Goal: Information Seeking & Learning: Check status

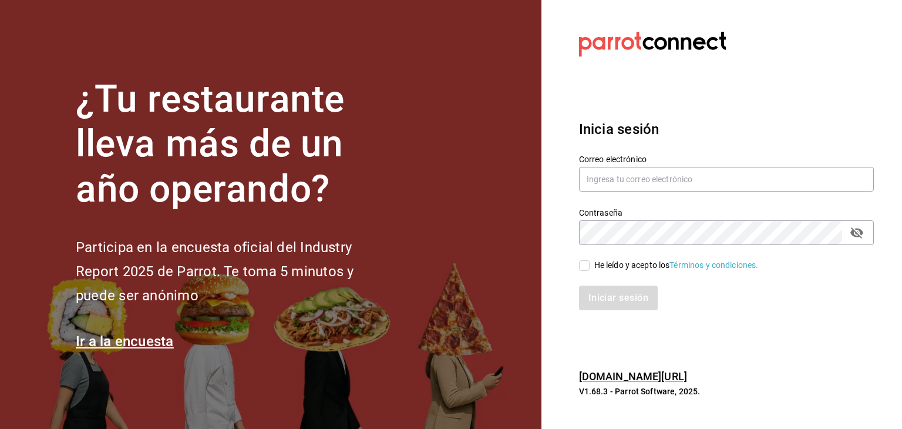
click at [452, 282] on section "¿Tu restaurante lleva más de un año operando? Participa en la encuesta oficial …" at bounding box center [271, 214] width 542 height 429
type input "circunvalacion.sushiexpress@gmail.com"
click at [582, 266] on input "He leído y acepto los Términos y condiciones." at bounding box center [584, 265] width 11 height 11
checkbox input "true"
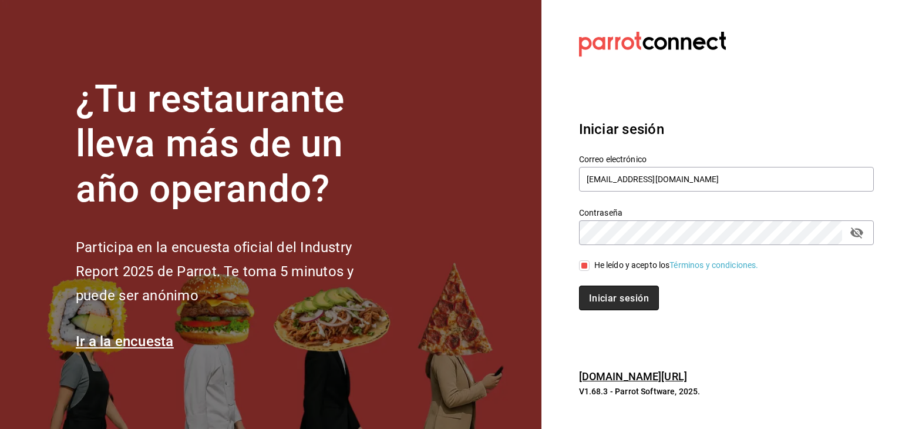
click at [603, 297] on font "Iniciar sesión" at bounding box center [619, 298] width 60 height 11
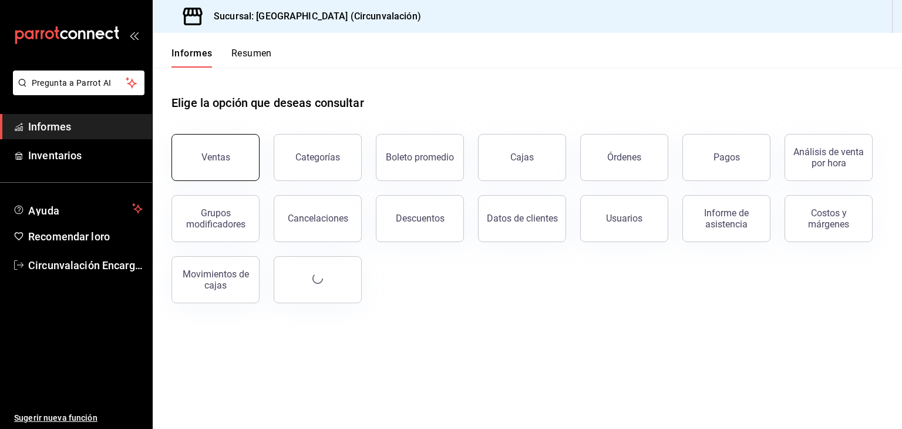
drag, startPoint x: 221, startPoint y: 181, endPoint x: 235, endPoint y: 176, distance: 14.9
click at [221, 179] on div "Ventas Categorías Boleto promedio Cajas Órdenes Pagos Análisis de venta por hor…" at bounding box center [520, 211] width 726 height 183
click at [227, 166] on button "Ventas" at bounding box center [216, 157] width 88 height 47
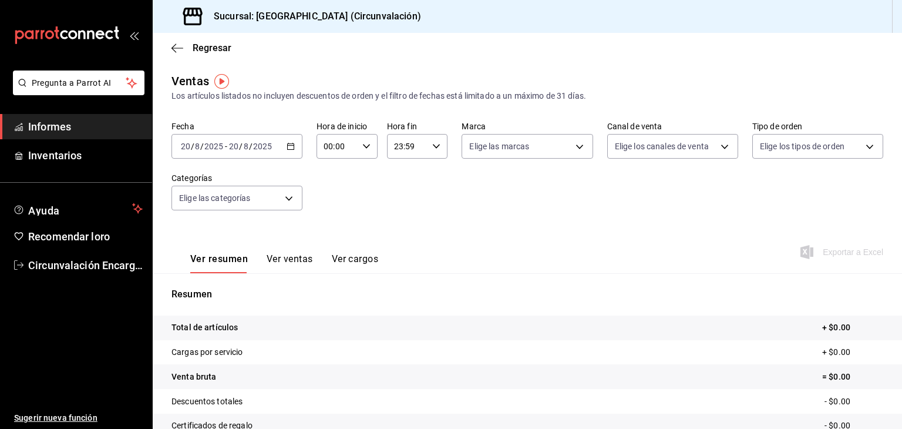
click at [290, 153] on div "[DATE] [DATE] - [DATE] [DATE]" at bounding box center [237, 146] width 131 height 25
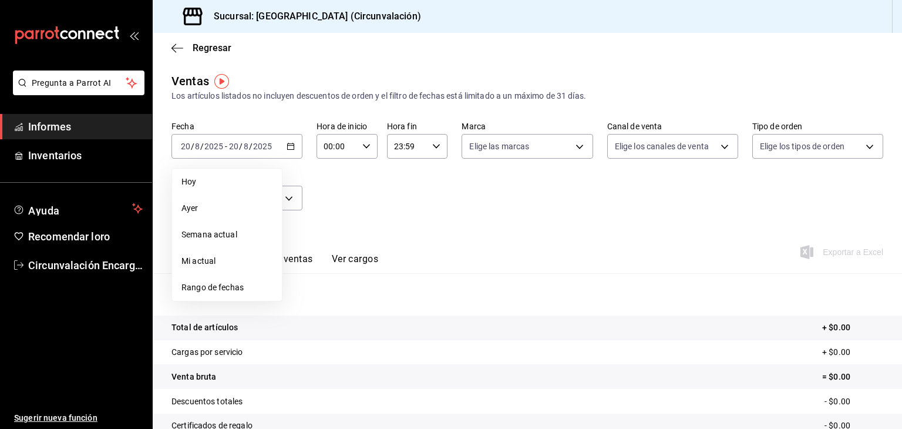
click at [230, 205] on span "Ayer" at bounding box center [227, 208] width 91 height 12
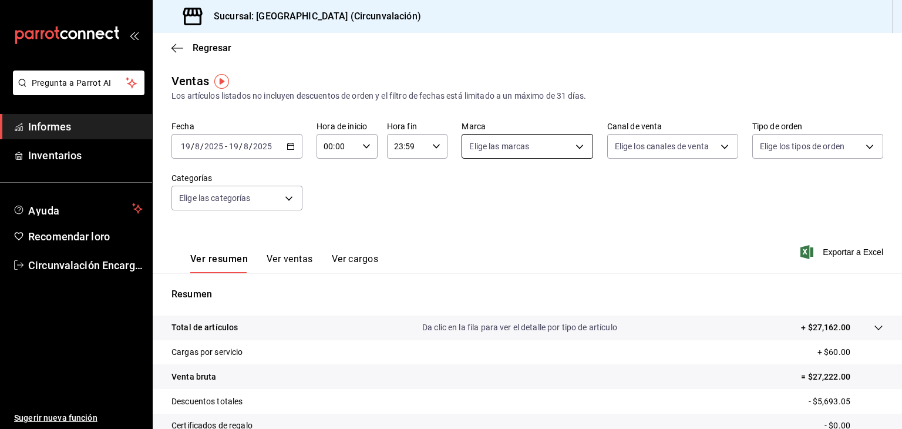
click at [570, 150] on body "Pregunta a Parrot AI Informes Inventarios Ayuda Recomendar loro Circunvalación …" at bounding box center [451, 214] width 902 height 429
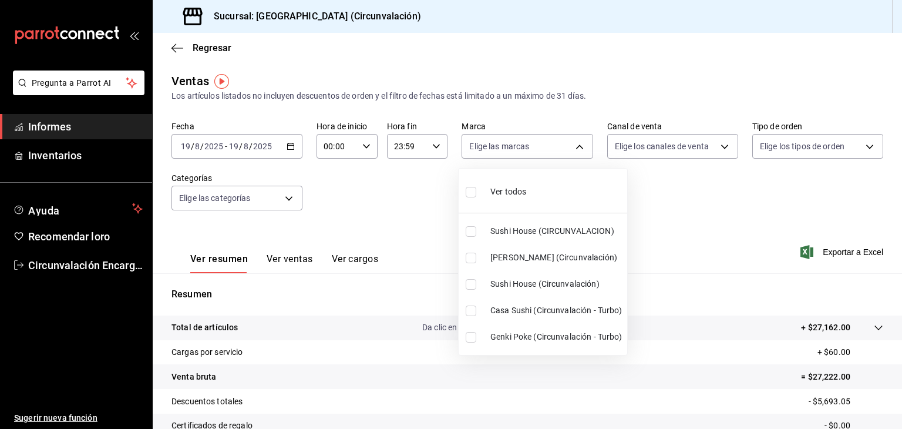
click at [545, 280] on font "Sushi House (Circunvalación)" at bounding box center [545, 283] width 109 height 9
type input "8026c63e-ba37-48ec-9c64-f966d110f157"
checkbox input "true"
drag, startPoint x: 592, startPoint y: 311, endPoint x: 716, endPoint y: 198, distance: 167.6
click at [591, 312] on font "Casa Sushi (Circunvalación - Turbo)" at bounding box center [557, 309] width 132 height 9
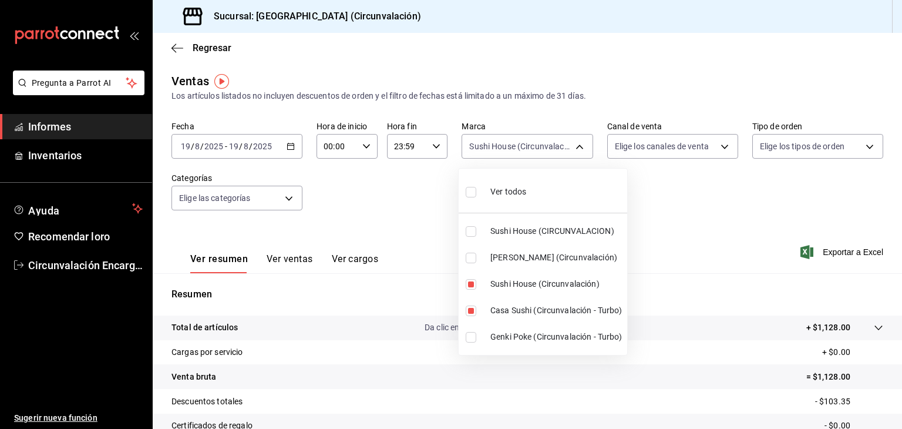
type input "8026c63e-ba37-48ec-9c64-f966d110f157,c06789b6-9ec5-4b21-9f21-3e32997756f8"
checkbox input "true"
click at [711, 150] on div at bounding box center [451, 214] width 902 height 429
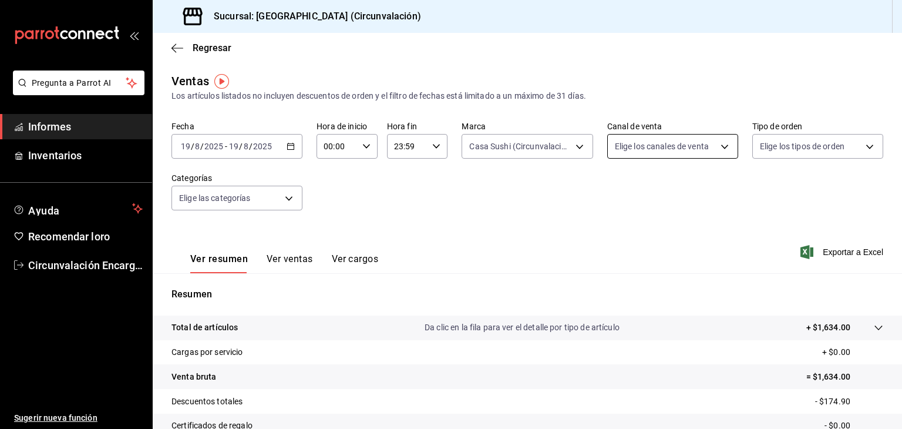
click at [697, 147] on body "Pregunta a Parrot AI Informes Inventarios Ayuda Recomendar loro Circunvalación …" at bounding box center [451, 214] width 902 height 429
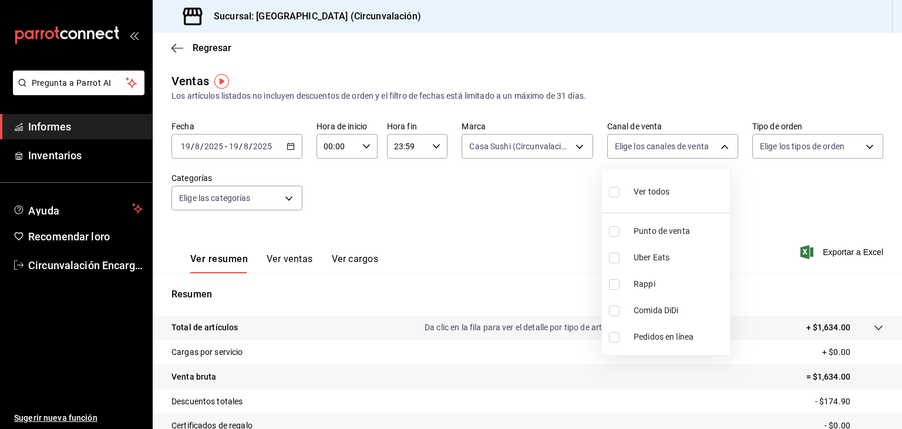
drag, startPoint x: 653, startPoint y: 285, endPoint x: 646, endPoint y: 310, distance: 25.7
click at [654, 284] on font "Rappi" at bounding box center [645, 283] width 22 height 9
type input "RAPPI"
checkbox input "true"
click at [481, 233] on div at bounding box center [451, 214] width 902 height 429
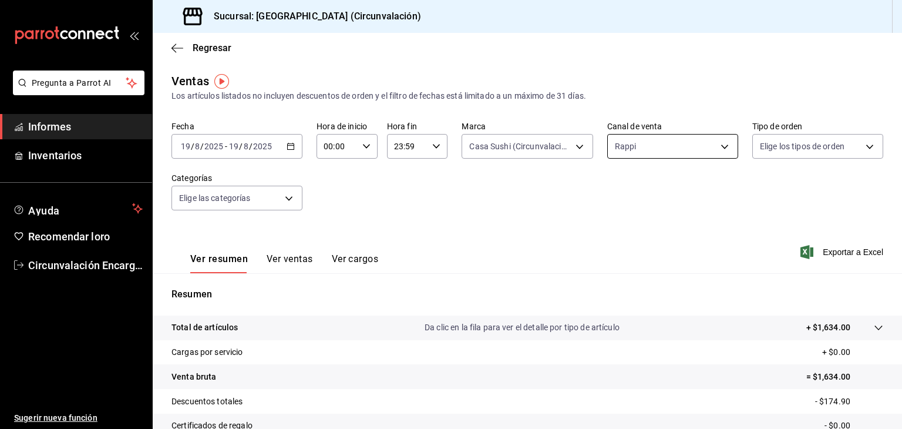
click at [712, 143] on body "Pregunta a Parrot AI Informes Inventarios Ayuda Recomendar loro Circunvalación …" at bounding box center [451, 214] width 902 height 429
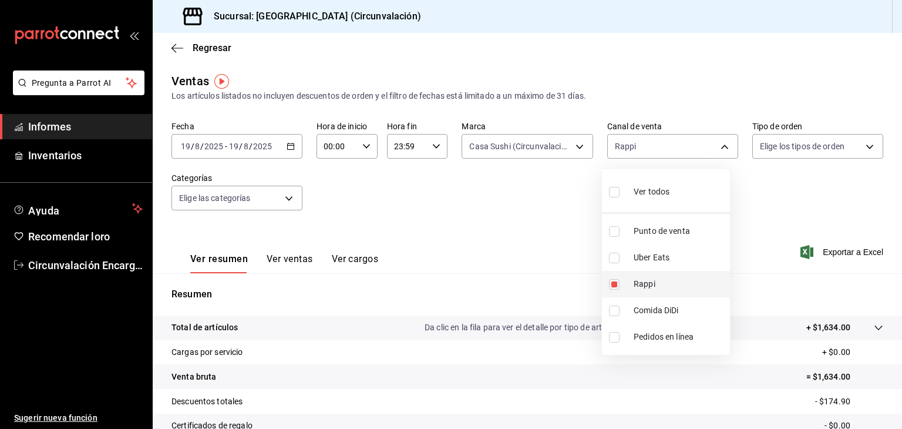
drag, startPoint x: 635, startPoint y: 273, endPoint x: 623, endPoint y: 290, distance: 20.6
click at [637, 273] on li "Rappi" at bounding box center [666, 284] width 128 height 26
checkbox input "false"
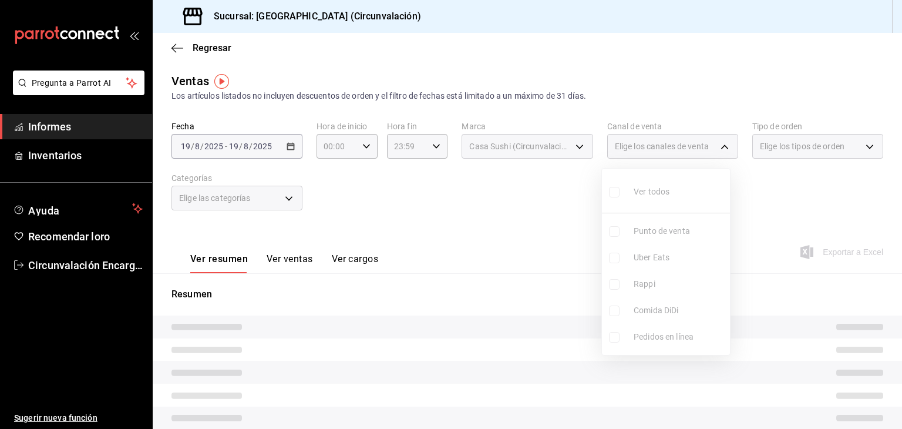
click at [570, 241] on div at bounding box center [451, 214] width 902 height 429
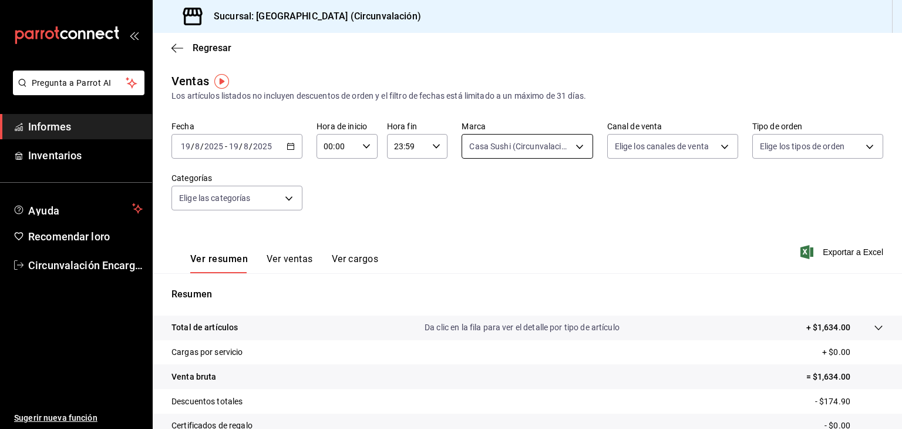
click at [572, 149] on body "Pregunta a Parrot AI Informes Inventarios Ayuda Recomendar loro Circunvalación …" at bounding box center [451, 214] width 902 height 429
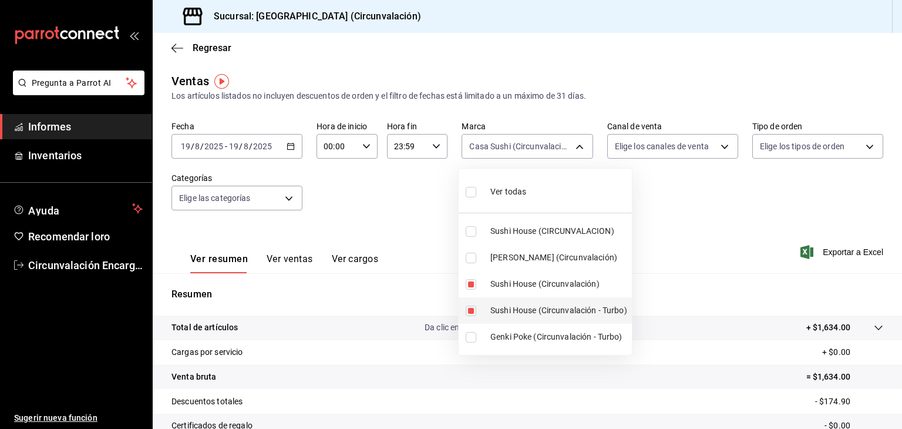
click at [542, 309] on span "Sushi House (Circunvalación - Turbo)" at bounding box center [559, 310] width 137 height 12
type input "8026c63e-ba37-48ec-9c64-f966d110f157"
checkbox input "false"
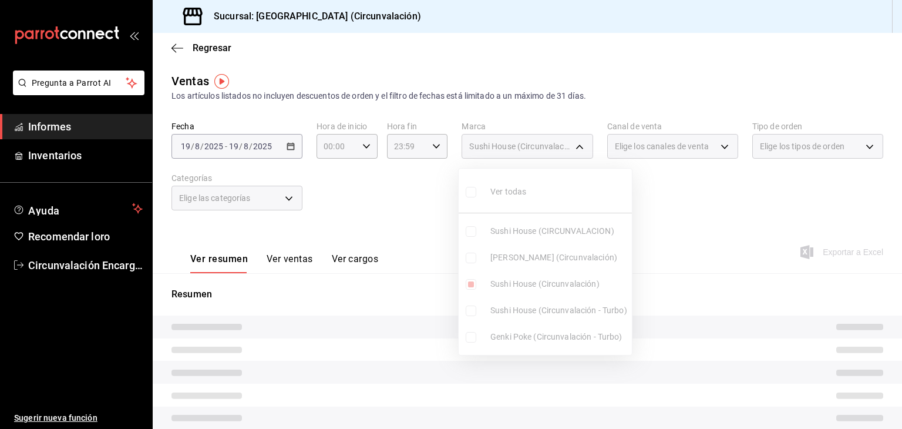
click at [558, 278] on ul "Ver todas Sushi House (CIRCUNVALACION) Genki Poke (Circunvalación) Sushi House …" at bounding box center [545, 262] width 173 height 186
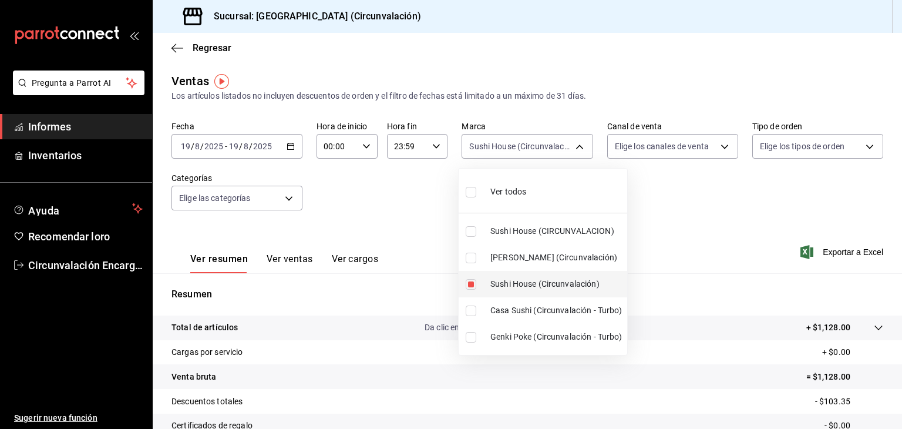
click at [559, 285] on font "Sushi House (Circunvalación)" at bounding box center [545, 283] width 109 height 9
checkbox input "false"
click at [566, 230] on font "Sushi House (CIRCUNVALACION)" at bounding box center [553, 230] width 124 height 9
type input "008c5d3d-b97f-4c42-84c9-32fafe09cf73"
checkbox input "true"
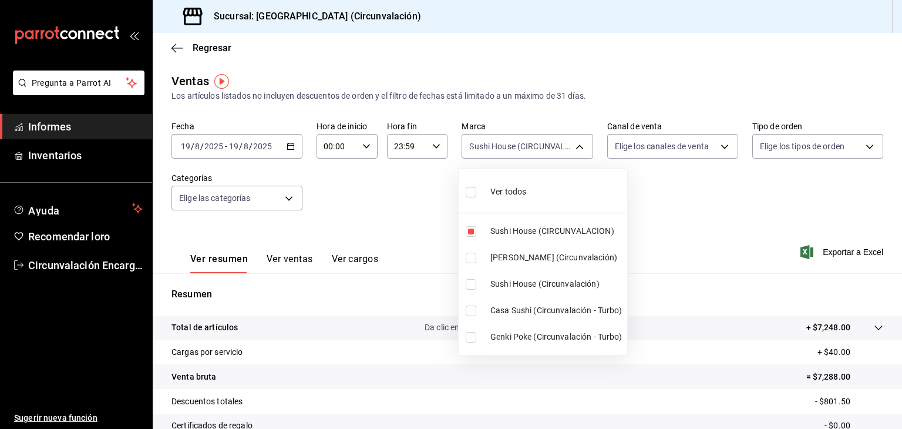
click at [712, 142] on div at bounding box center [451, 214] width 902 height 429
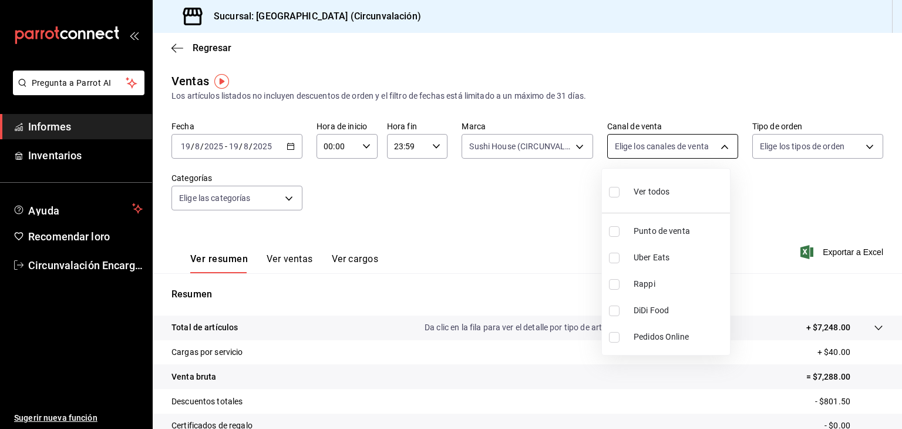
click at [710, 158] on body "Pregunta a Parrot AI Informes Inventarios Ayuda Recomendar loro Circunvalación …" at bounding box center [451, 214] width 902 height 429
click at [658, 308] on span "DiDi Food" at bounding box center [680, 310] width 92 height 12
type input "DIDI_FOOD"
checkbox input "true"
click at [765, 217] on div at bounding box center [451, 214] width 902 height 429
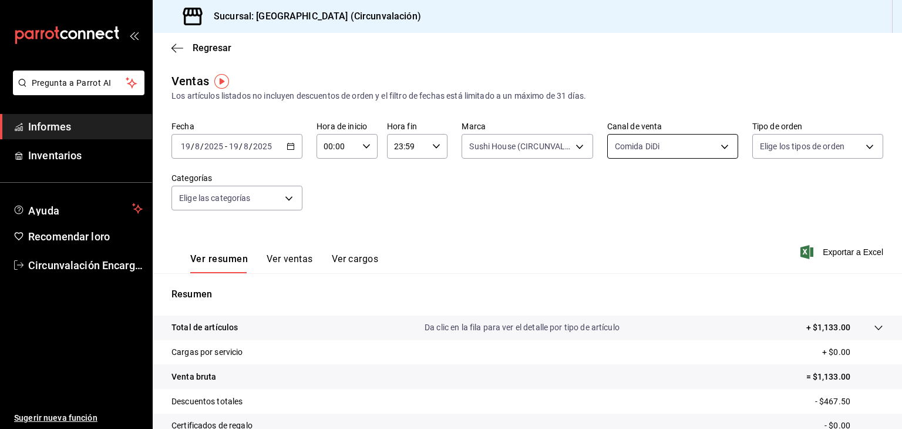
click at [709, 149] on body "Pregunta a Parrot AI Informes Inventarios Ayuda Recomendar loro Circunvalación …" at bounding box center [451, 214] width 902 height 429
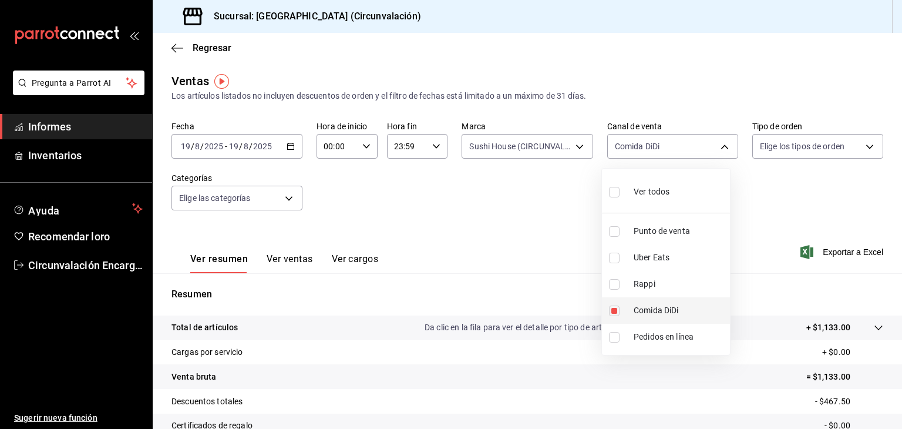
click at [652, 313] on font "Comida DiDi" at bounding box center [656, 309] width 45 height 9
checkbox input "false"
click at [664, 261] on font "Uber Eats" at bounding box center [652, 257] width 36 height 9
type input "UBER_EATS"
checkbox input "true"
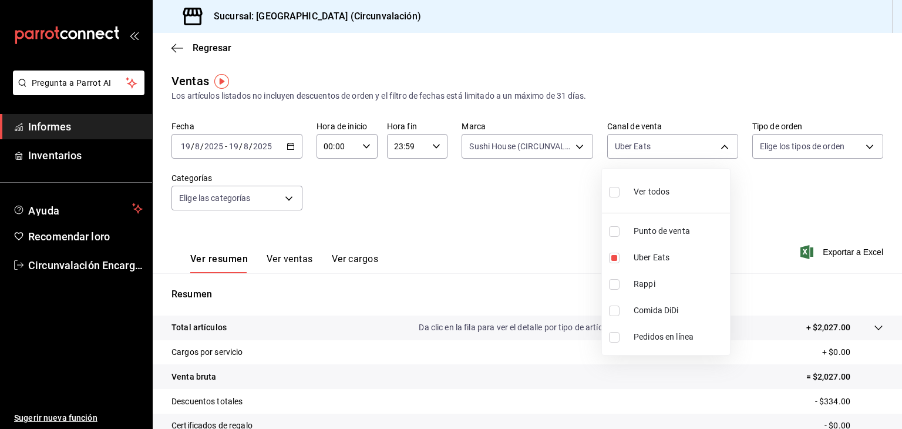
click at [771, 209] on div at bounding box center [451, 214] width 902 height 429
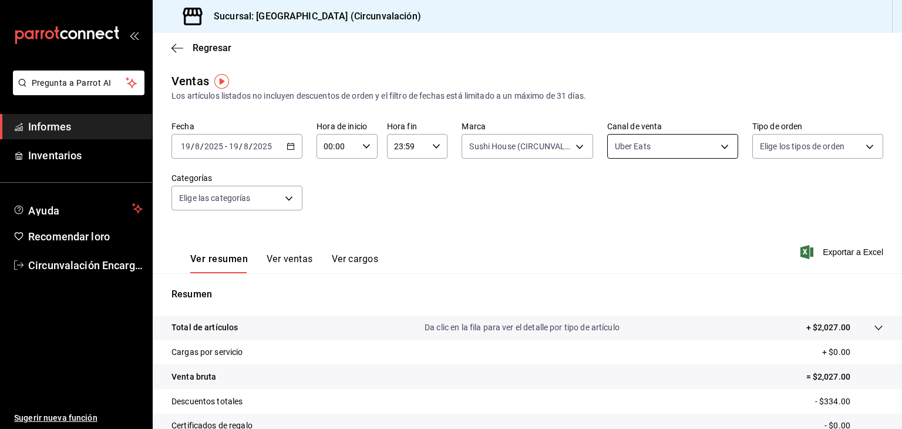
click at [724, 143] on body "Pregunta a Parrot AI Informes Inventarios Ayuda Recomendar loro Circunvalación …" at bounding box center [451, 214] width 902 height 429
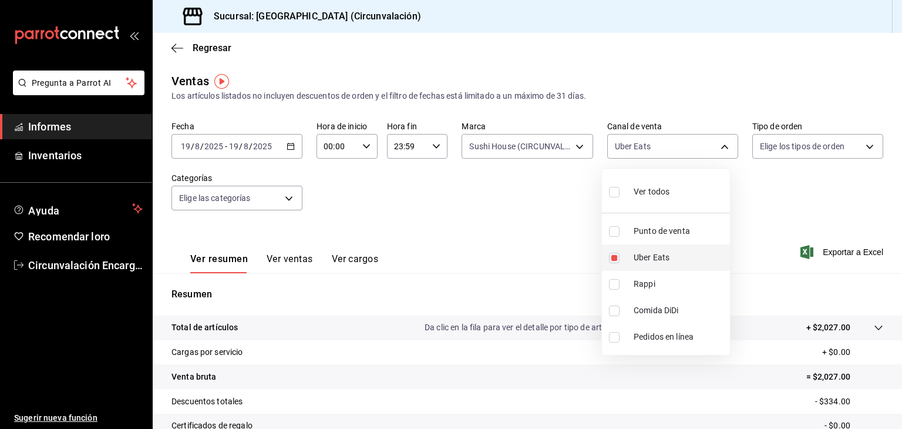
click at [660, 264] on li "Uber Eats" at bounding box center [666, 257] width 128 height 26
checkbox input "false"
drag, startPoint x: 655, startPoint y: 280, endPoint x: 634, endPoint y: 324, distance: 48.9
click at [655, 280] on span "Rappi" at bounding box center [680, 284] width 92 height 12
type input "RAPPI"
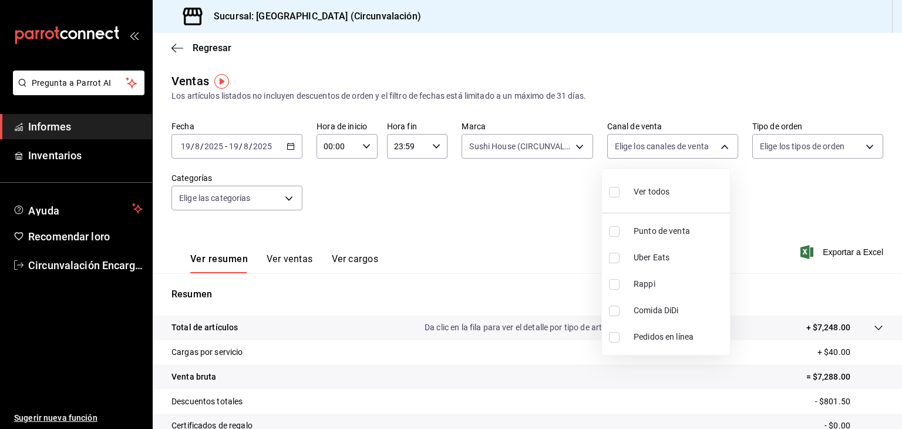
checkbox input "true"
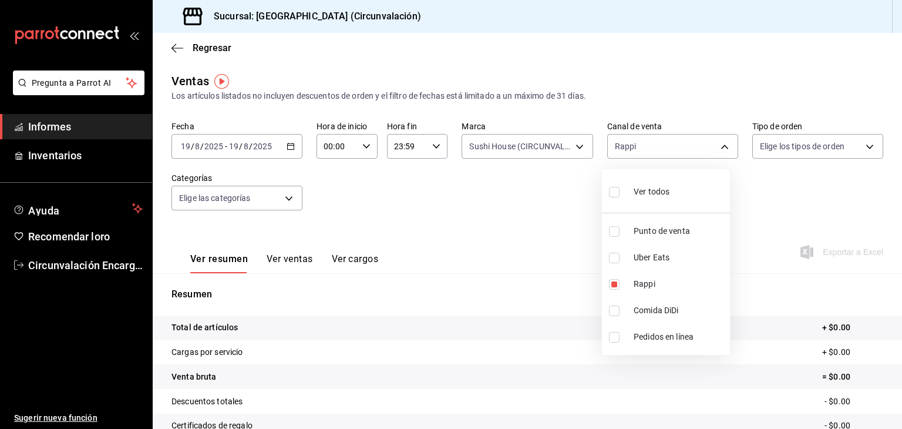
click at [577, 147] on div at bounding box center [451, 214] width 902 height 429
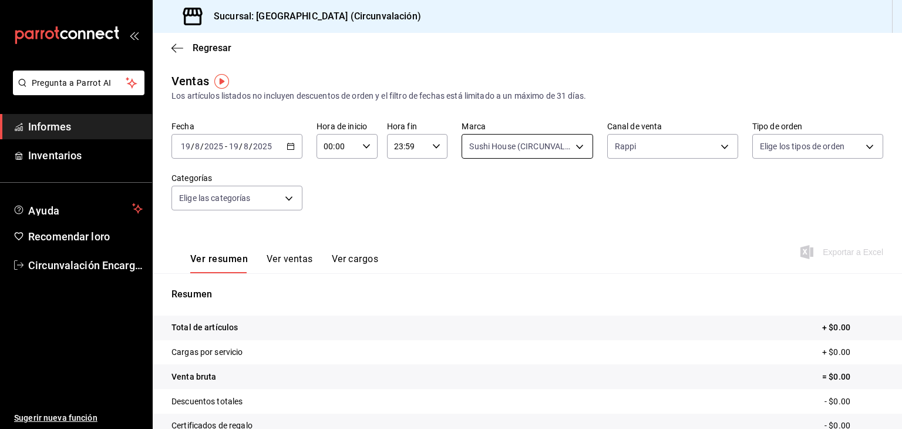
click at [573, 150] on body "Pregunta a Parrot AI Informes Inventarios Ayuda Recomendar loro Circunvalación …" at bounding box center [451, 214] width 902 height 429
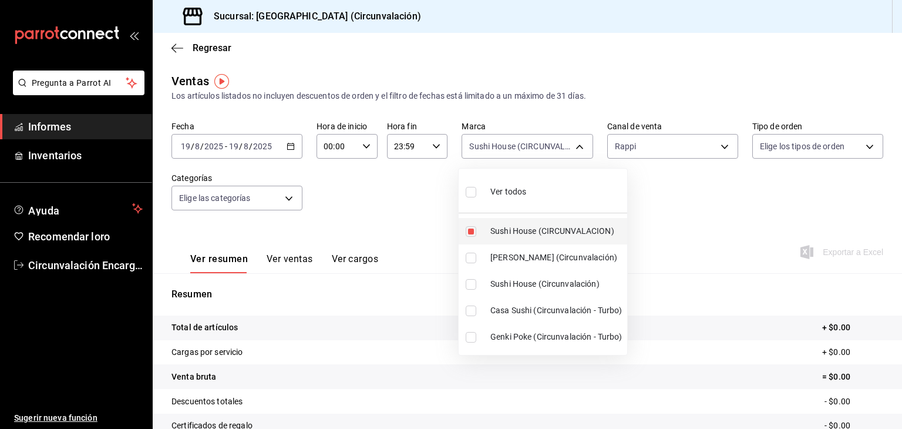
click at [561, 238] on li "Sushi House (CIRCUNVALACION)" at bounding box center [543, 231] width 169 height 26
checkbox input "false"
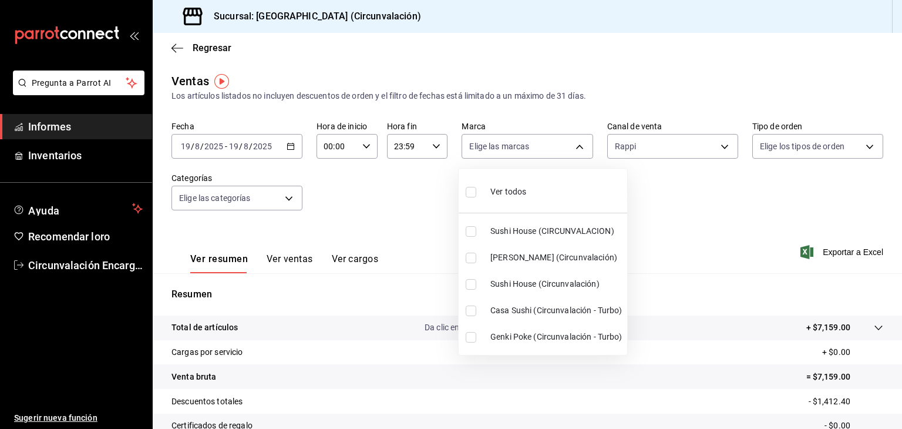
click at [577, 264] on li "[PERSON_NAME] (Circunvalación)" at bounding box center [543, 257] width 169 height 26
type input "39b39bbc-1da9-4985-aae8-fcb804ef758e"
checkbox input "true"
click at [578, 336] on font "Genki Poke (Circunvalación - Turbo)" at bounding box center [557, 336] width 132 height 9
type input "39b39bbc-1da9-4985-aae8-fcb804ef758e,6ad438b0-8587-4b3d-8a9b-7cf0b4de67cb"
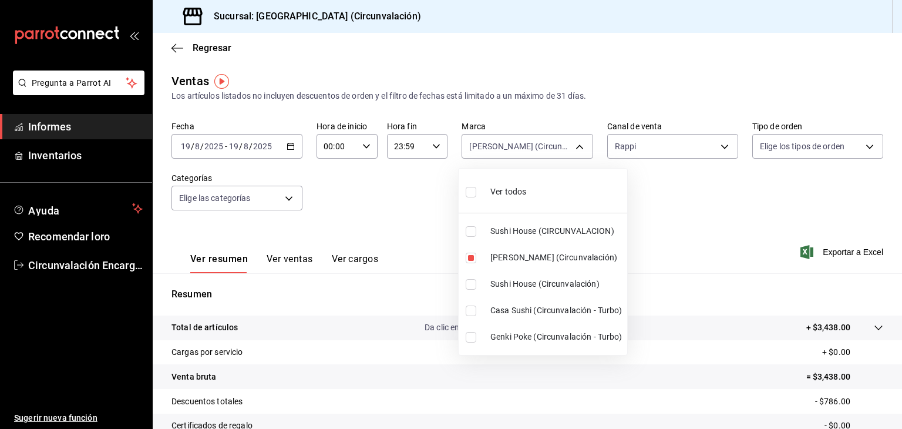
checkbox input "true"
click at [682, 243] on div at bounding box center [451, 214] width 902 height 429
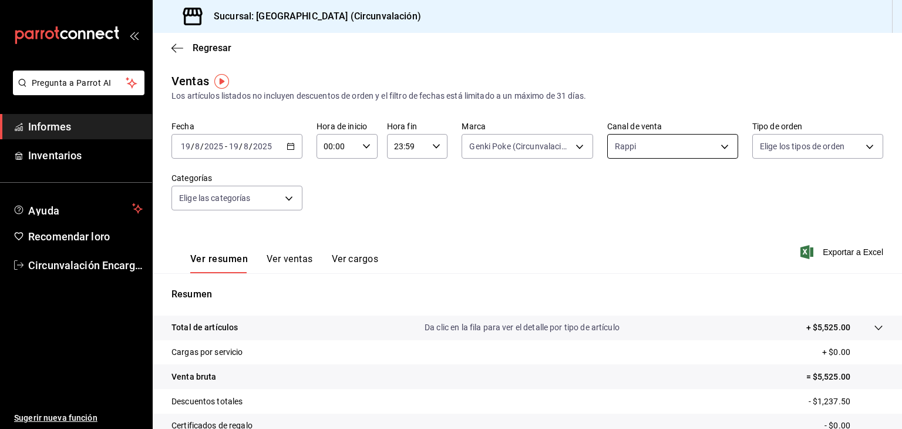
click at [655, 154] on body "Pregunta a Parrot AI Informes Inventarios Ayuda Recomendar loro Circunvalación …" at bounding box center [451, 214] width 902 height 429
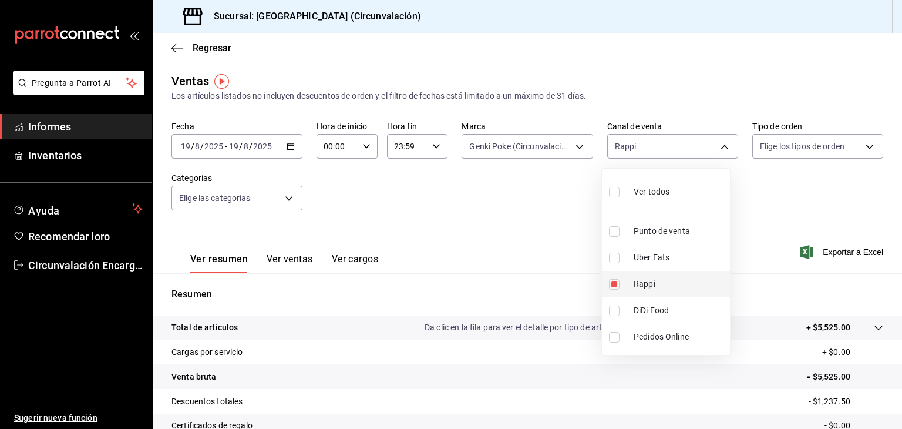
click at [640, 291] on li "Rappi" at bounding box center [666, 284] width 128 height 26
checkbox input "false"
click at [573, 147] on div at bounding box center [451, 214] width 902 height 429
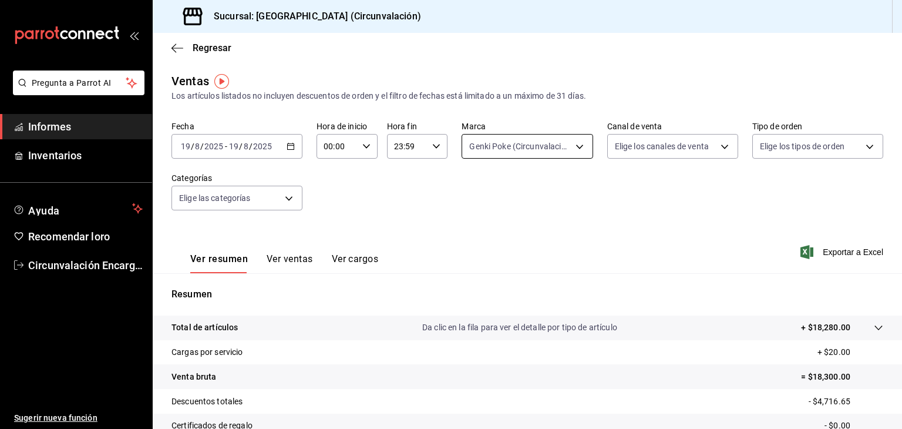
click at [566, 143] on body "Pregunta a Parrot AI Informes Inventarios Ayuda Recomendar loro Circunvalación …" at bounding box center [451, 214] width 902 height 429
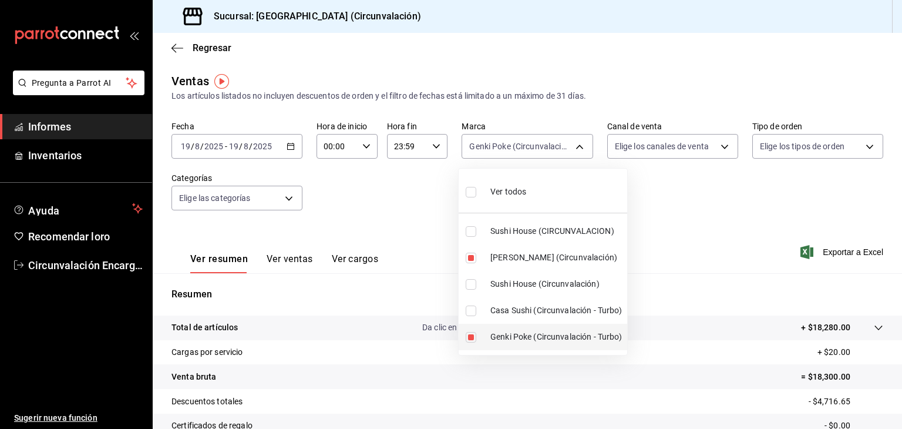
click at [557, 265] on li "[PERSON_NAME] (Circunvalación)" at bounding box center [543, 257] width 169 height 26
type input "6ad438b0-8587-4b3d-8a9b-7cf0b4de67cb"
checkbox input "false"
click at [545, 334] on font "Genki Poke (Circunvalación - Turbo)" at bounding box center [557, 336] width 132 height 9
checkbox input "false"
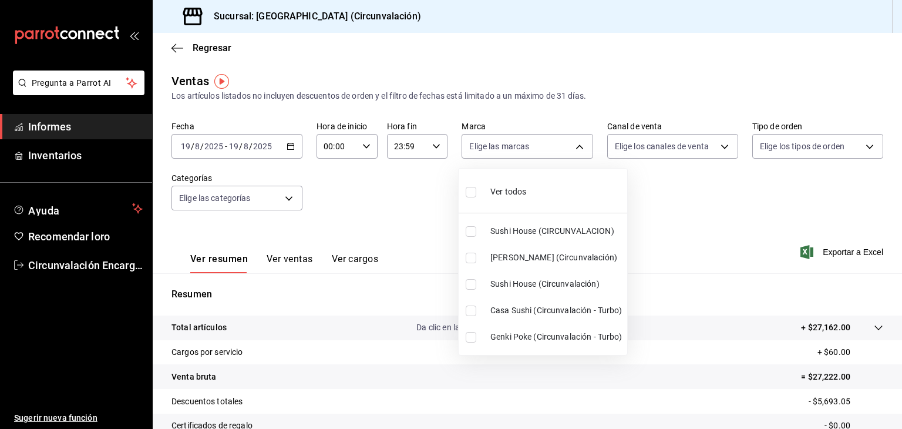
click at [550, 259] on font "[PERSON_NAME] (Circunvalación)" at bounding box center [554, 257] width 127 height 9
type input "39b39bbc-1da9-4985-aae8-fcb804ef758e"
checkbox input "true"
click at [714, 166] on div at bounding box center [451, 214] width 902 height 429
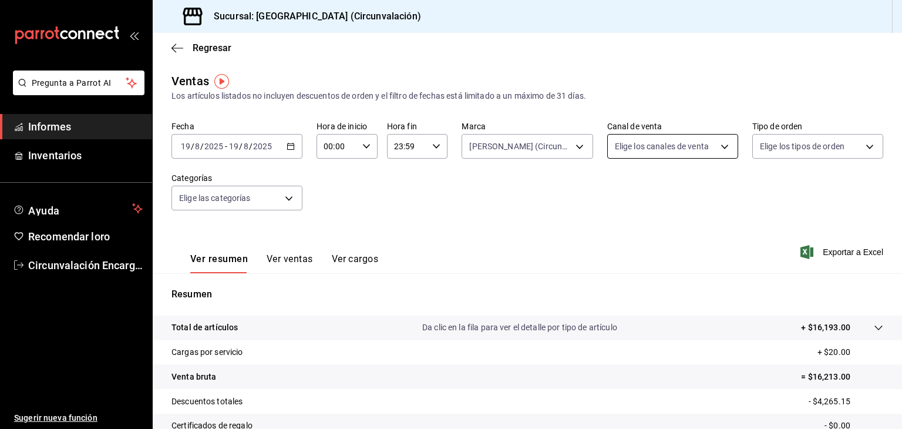
click at [716, 150] on body "Pregunta a Parrot AI Informes Inventarios Ayuda Recomendar loro Circunvalación …" at bounding box center [451, 214] width 902 height 429
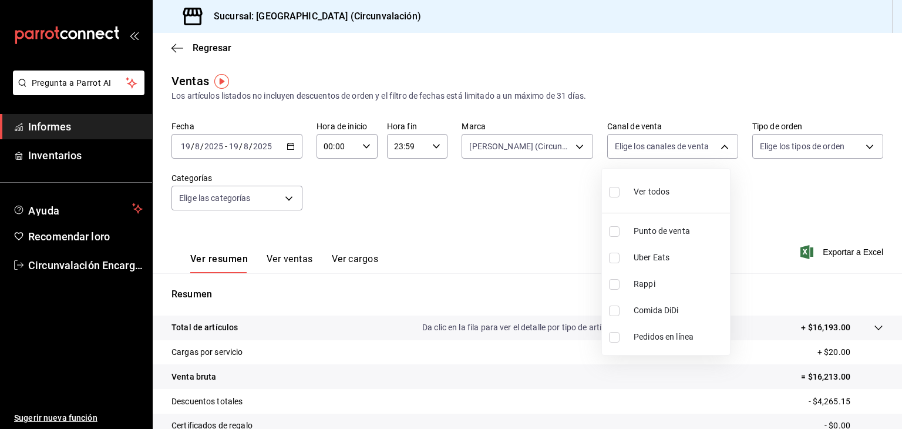
click at [664, 309] on font "Comida DiDi" at bounding box center [656, 309] width 45 height 9
type input "DIDI_FOOD"
checkbox input "true"
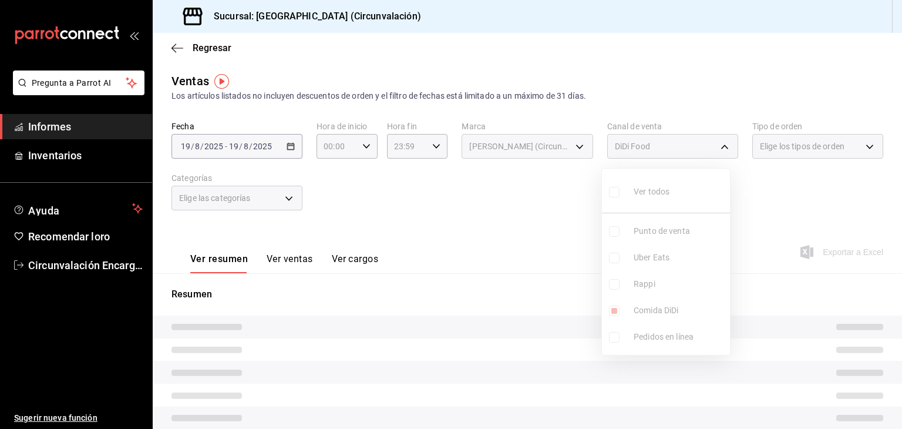
click at [782, 193] on div at bounding box center [451, 214] width 902 height 429
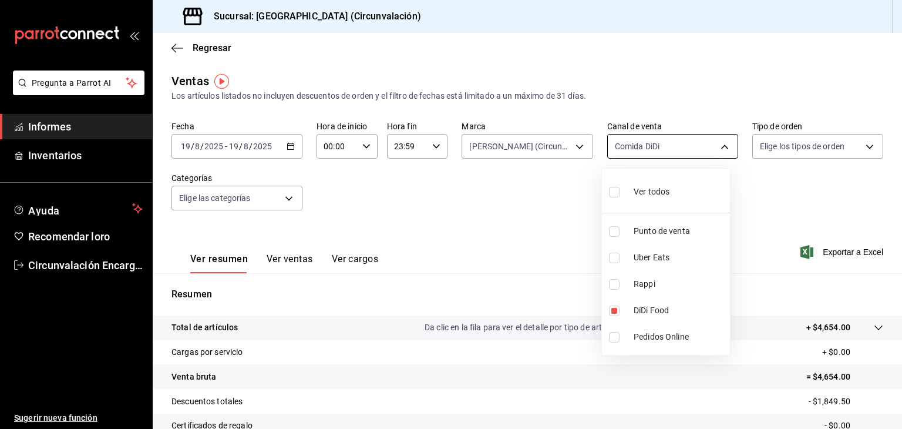
click at [714, 153] on body "Pregunta a Parrot AI Informes Inventarios Ayuda Recomendar loro Circunvalación …" at bounding box center [451, 214] width 902 height 429
click at [660, 305] on span "DiDi Food" at bounding box center [680, 310] width 92 height 12
checkbox input "false"
click at [651, 256] on font "Uber Eats" at bounding box center [652, 257] width 36 height 9
type input "UBER_EATS"
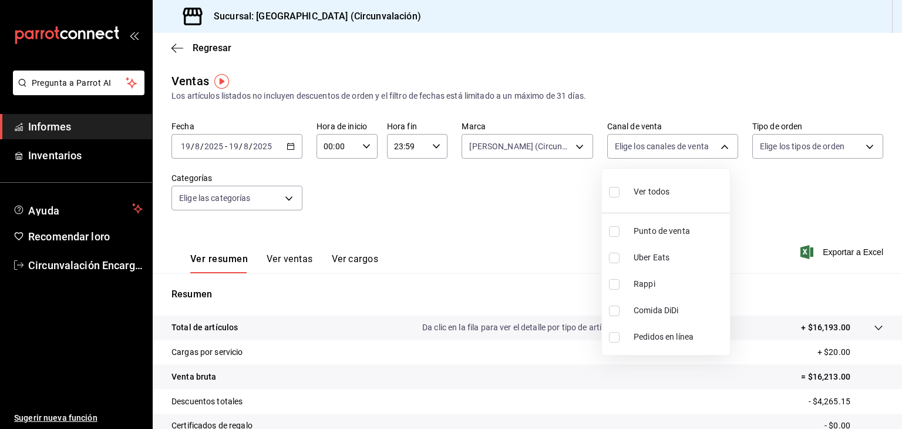
checkbox input "true"
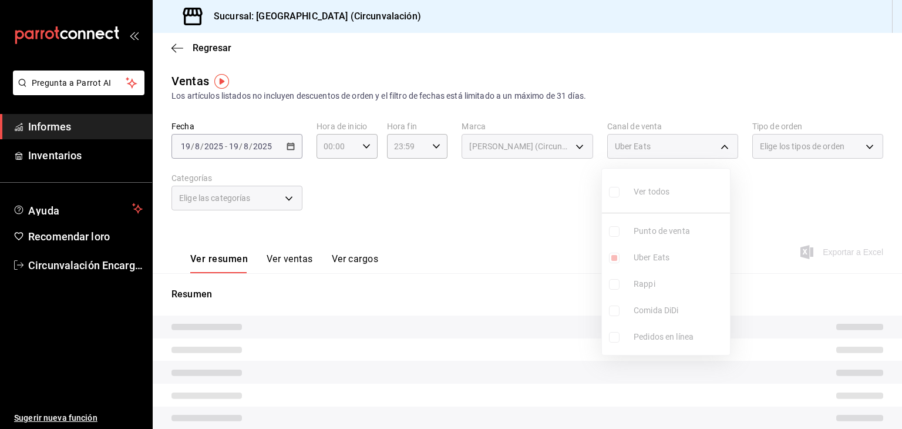
click at [482, 229] on div at bounding box center [451, 214] width 902 height 429
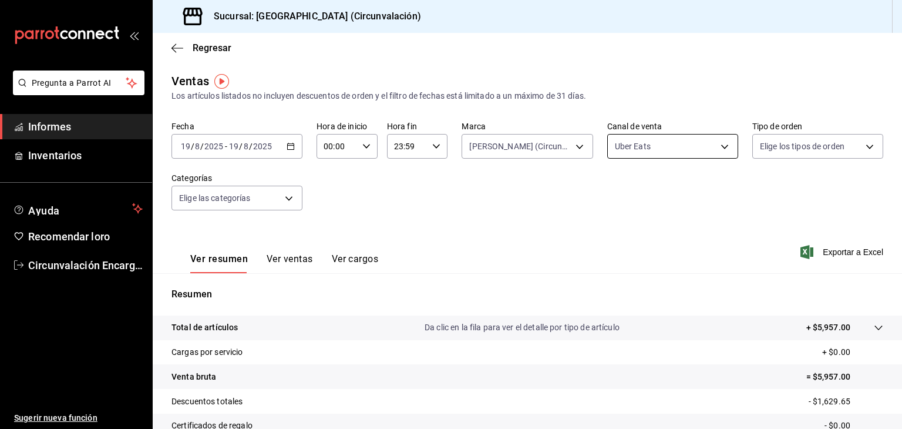
click at [656, 148] on body "Pregunta a Parrot AI Informes Inventarios Ayuda Recomendar loro Circunvalación …" at bounding box center [451, 214] width 902 height 429
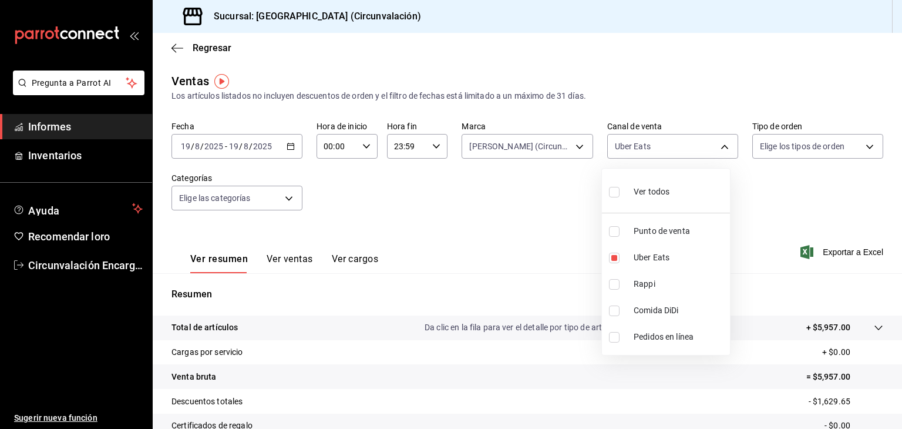
click at [629, 261] on li "Uber Eats" at bounding box center [666, 257] width 128 height 26
checkbox input "false"
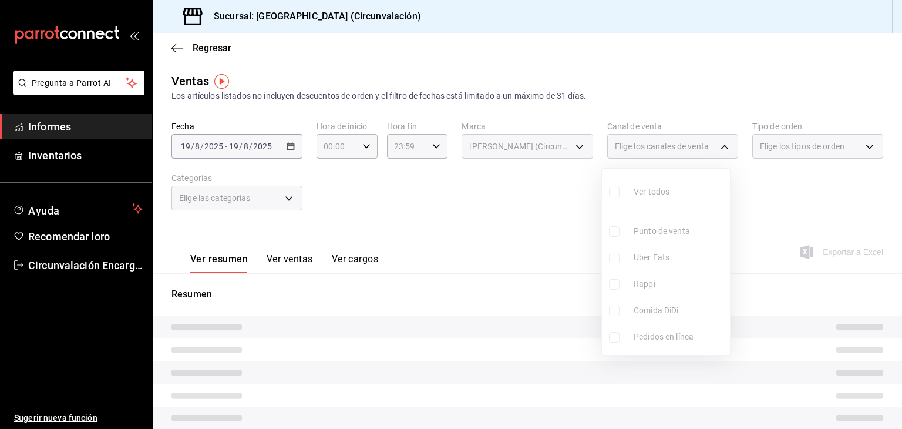
click at [553, 149] on div at bounding box center [451, 214] width 902 height 429
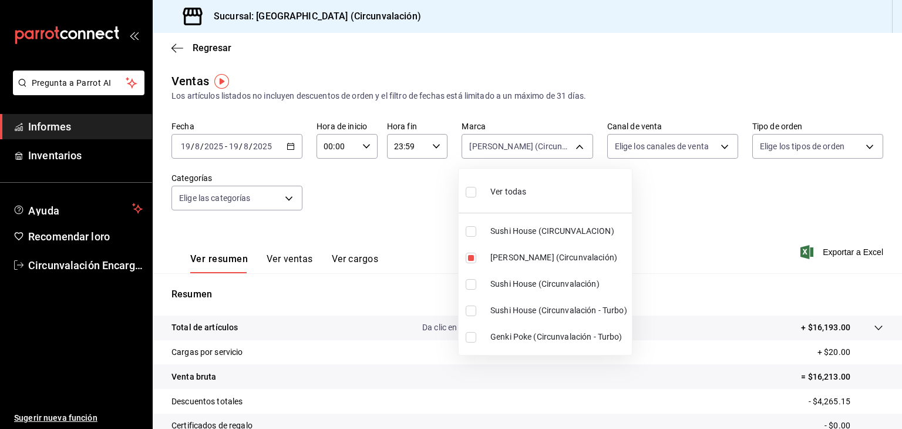
click at [553, 149] on body "Pregunta a Parrot AI Informes Inventarios Ayuda Recomendar loro Circunvalación …" at bounding box center [451, 214] width 902 height 429
drag, startPoint x: 527, startPoint y: 264, endPoint x: 778, endPoint y: 201, distance: 258.6
click at [528, 262] on li "[PERSON_NAME] (Circunvalación)" at bounding box center [543, 257] width 169 height 26
checkbox input "false"
click at [798, 145] on div at bounding box center [451, 214] width 902 height 429
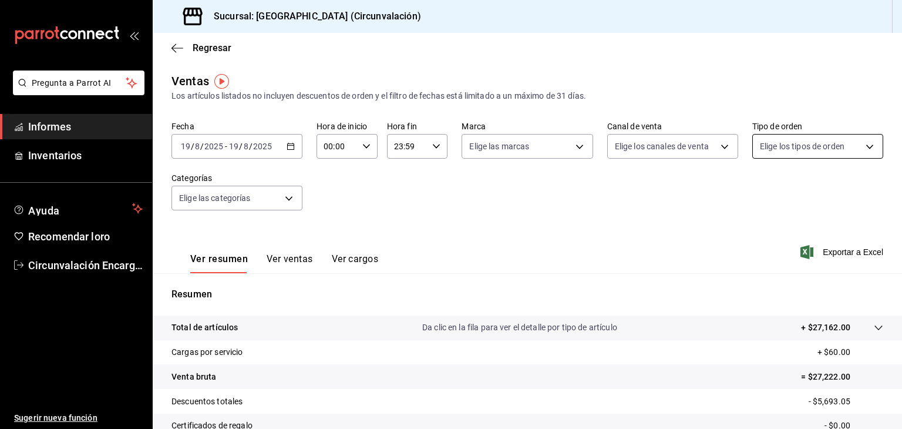
click at [798, 147] on body "Pregunta a Parrot AI Informes Inventarios Ayuda Recomendar loro Circunvalación …" at bounding box center [451, 214] width 902 height 429
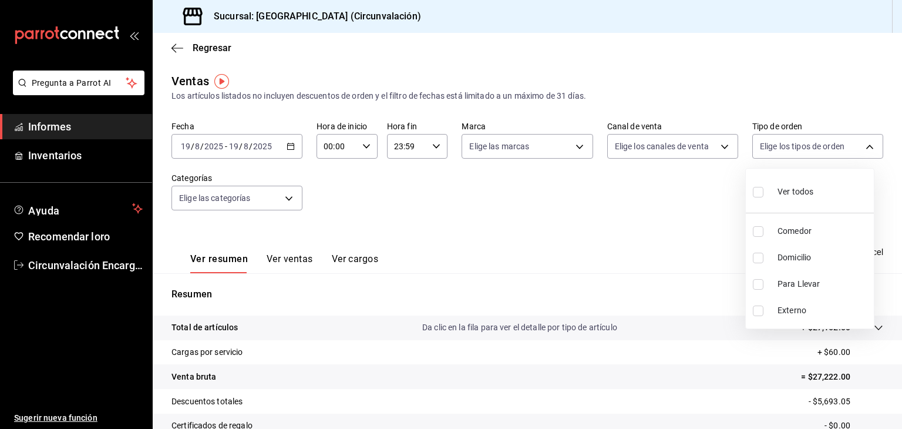
click at [795, 263] on span "Domicilio" at bounding box center [824, 257] width 92 height 12
type input "6dff6d3c-1b3a-4456-b0c3-dac266cc0a28"
checkbox input "true"
click at [671, 233] on div at bounding box center [451, 214] width 902 height 429
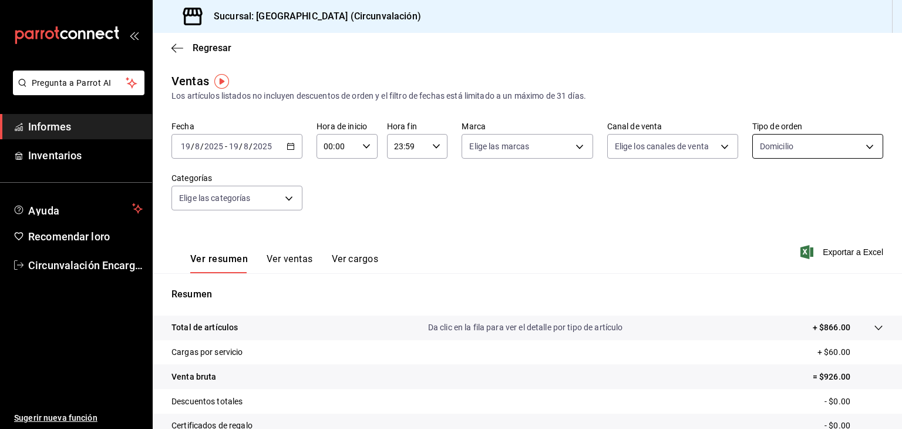
click at [853, 151] on body "Pregunta a Parrot AI Informes Inventarios Ayuda Recomendar loro Circunvalación …" at bounding box center [451, 214] width 902 height 429
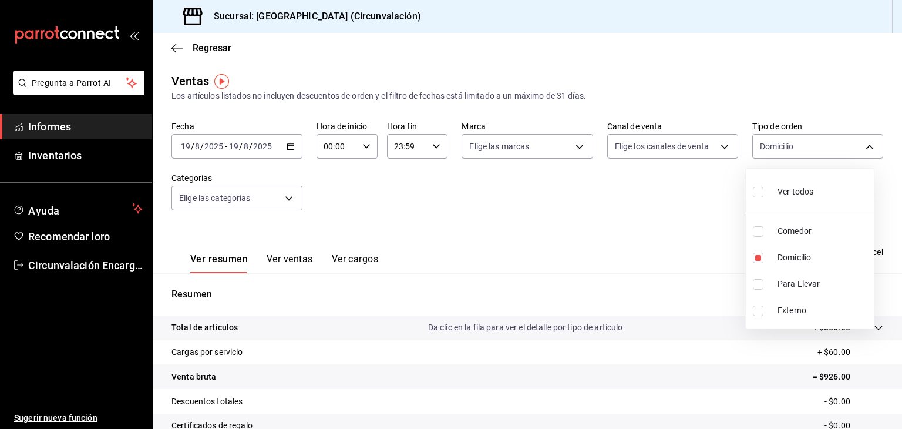
click at [776, 199] on div "Ver todos" at bounding box center [783, 190] width 61 height 25
type input "47f0e63c-1a94-4f7c-be9a-967026169156,6dff6d3c-1b3a-4456-b0c3-dac266cc0a28,1b0a6…"
checkbox input "true"
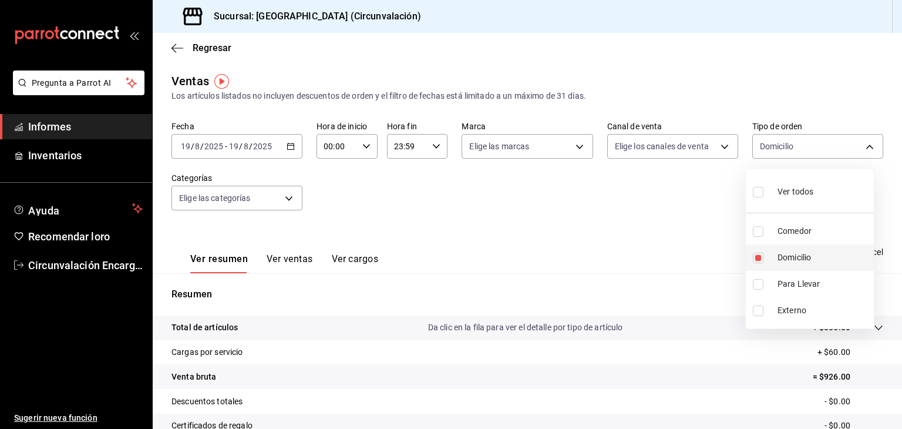
checkbox input "true"
click at [791, 257] on font "Domicilio" at bounding box center [794, 257] width 33 height 9
type input "47f0e63c-1a94-4f7c-be9a-967026169156,1b0a6ebf-f4a3-4f73-a001-1574236db634,EXTER…"
checkbox input "false"
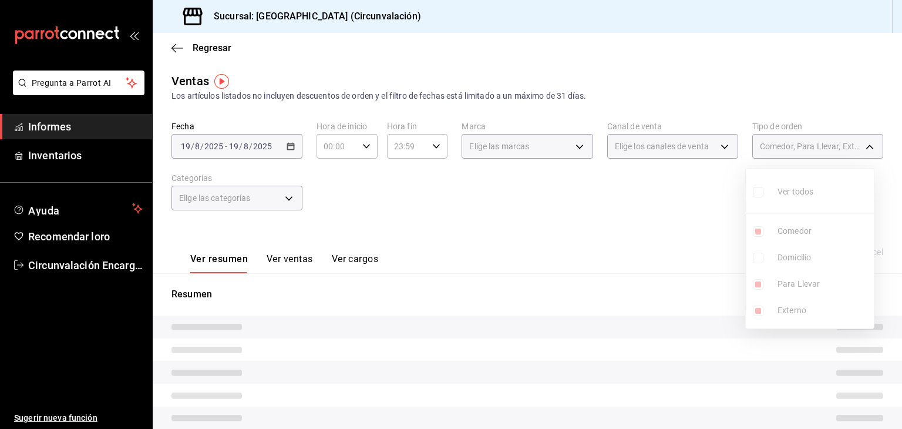
click at [677, 242] on div at bounding box center [451, 214] width 902 height 429
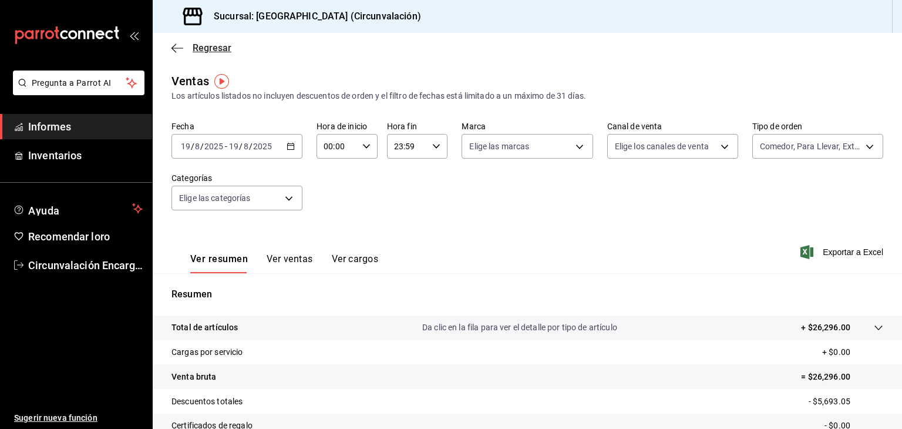
click at [176, 47] on icon "button" at bounding box center [178, 48] width 12 height 11
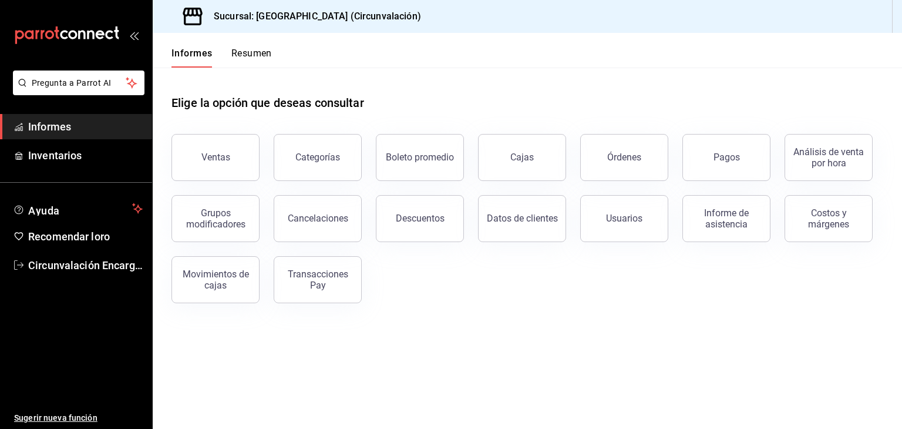
drag, startPoint x: 599, startPoint y: 170, endPoint x: 487, endPoint y: 186, distance: 113.3
click at [599, 170] on button "Órdenes" at bounding box center [624, 157] width 88 height 47
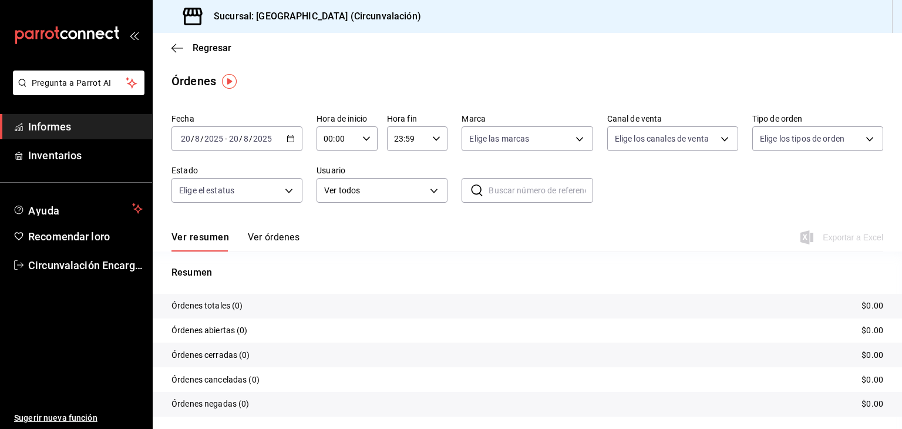
click at [289, 139] on icon "button" at bounding box center [291, 139] width 8 height 8
click at [235, 205] on span "Ayer" at bounding box center [227, 200] width 91 height 12
click at [804, 134] on body "Pregunta a Parrot AI Informes Inventarios Ayuda Recomendar loro Circunvalación …" at bounding box center [451, 214] width 902 height 429
click at [831, 248] on span "Domicilio" at bounding box center [824, 250] width 92 height 12
type input "6dff6d3c-1b3a-4456-b0c3-dac266cc0a28"
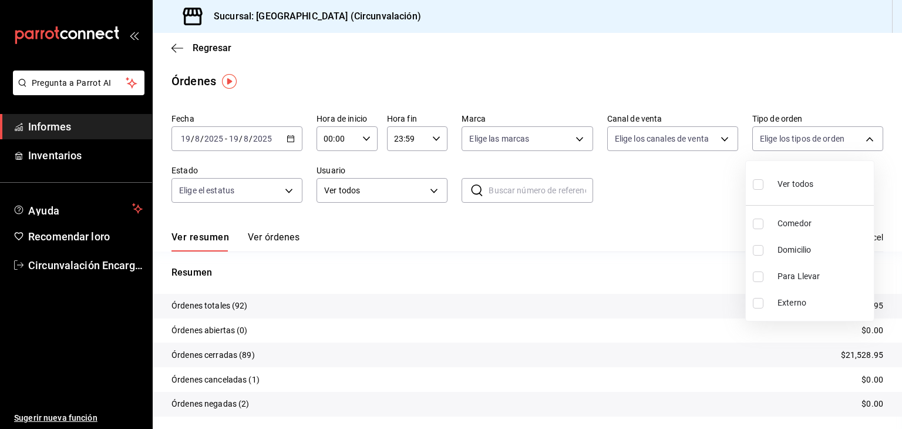
checkbox input "true"
click at [498, 247] on div at bounding box center [451, 214] width 902 height 429
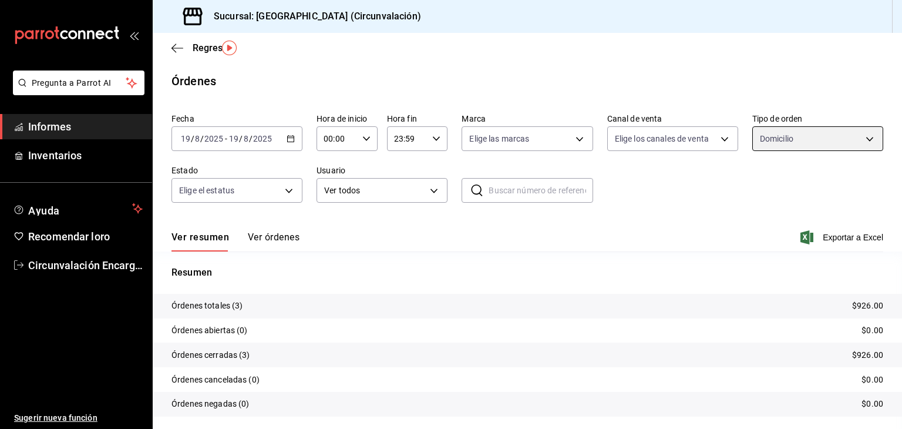
scroll to position [33, 0]
